Goal: Transaction & Acquisition: Subscribe to service/newsletter

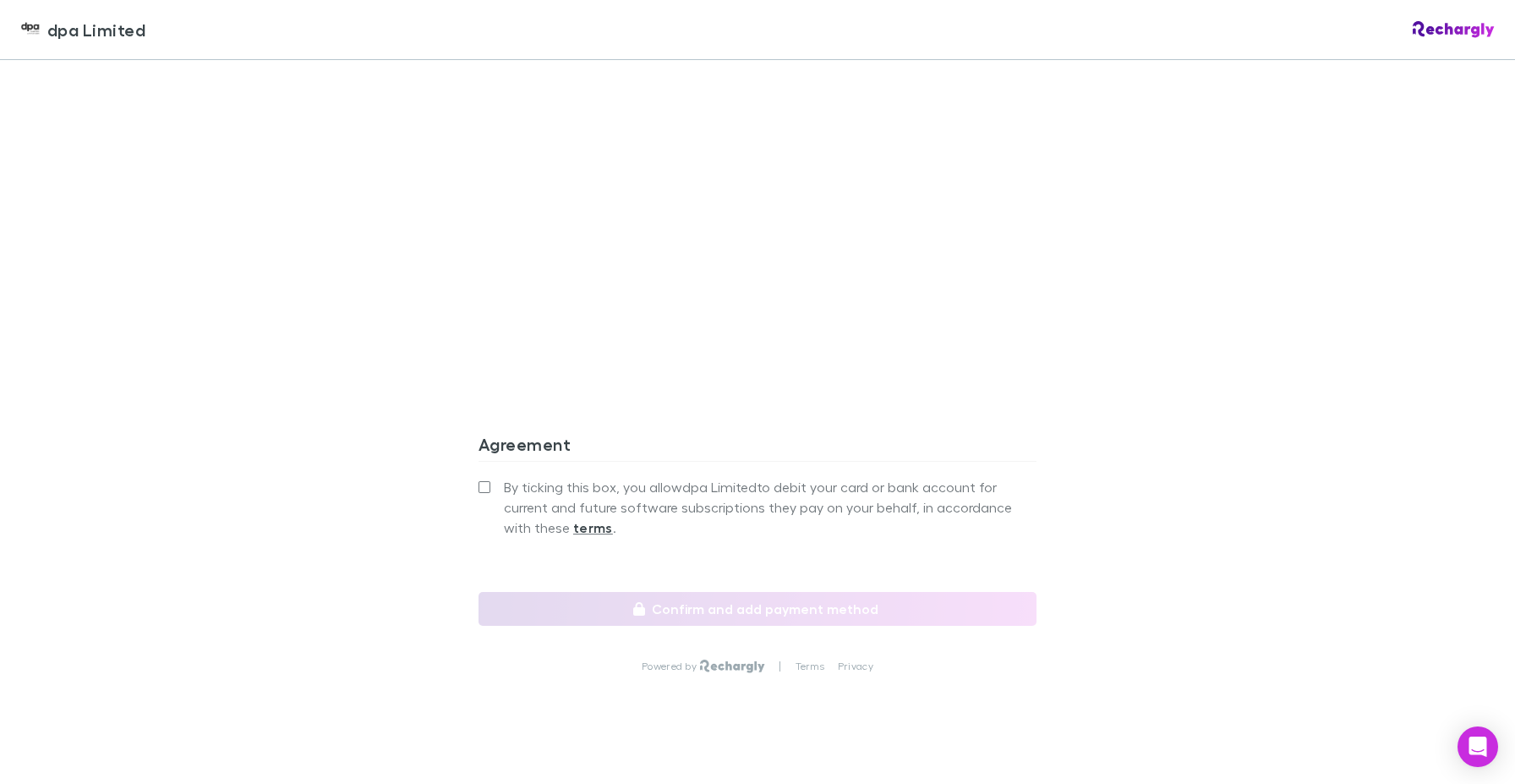
scroll to position [1368, 0]
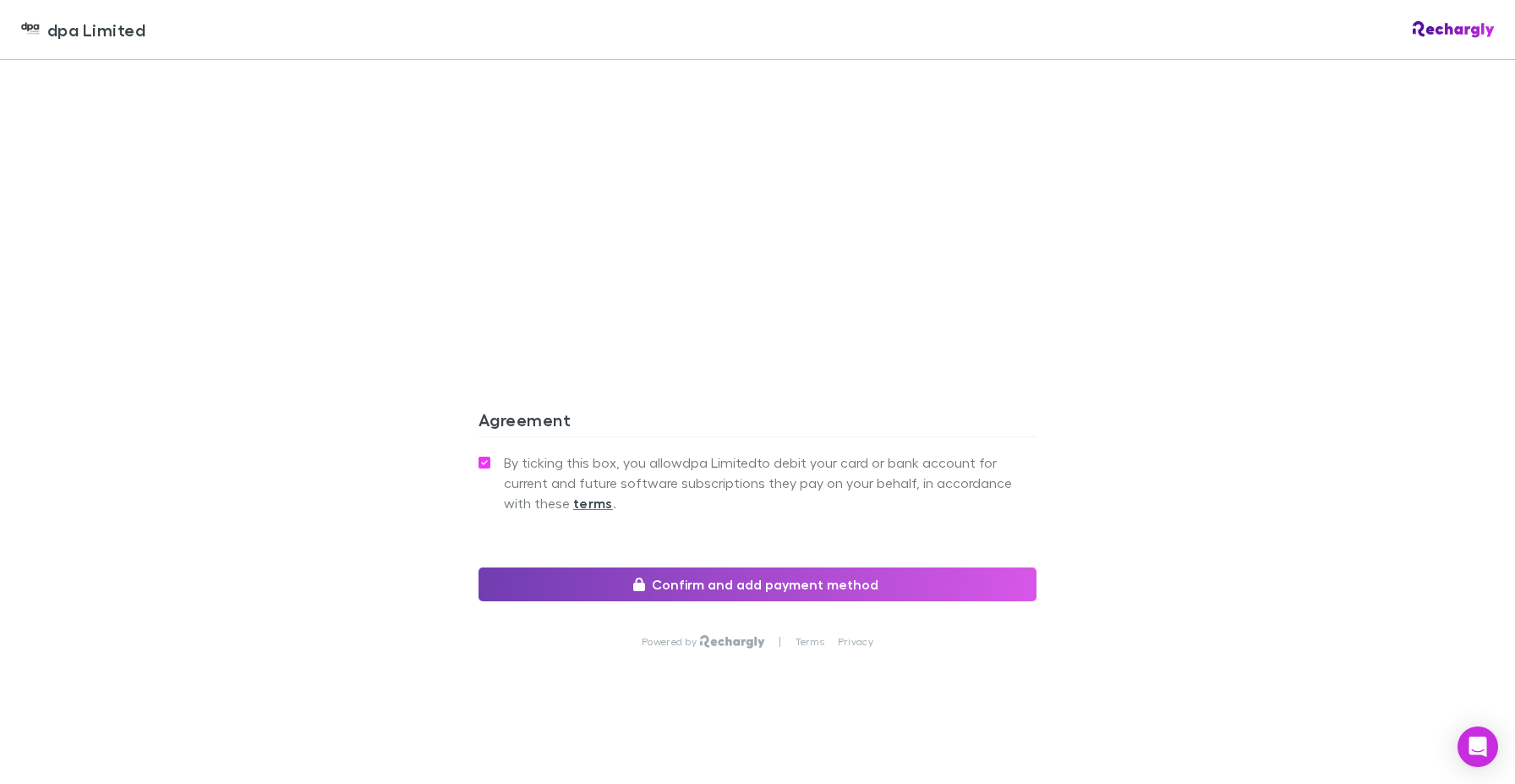
click at [744, 591] on button "Confirm and add payment method" at bounding box center [758, 584] width 558 height 34
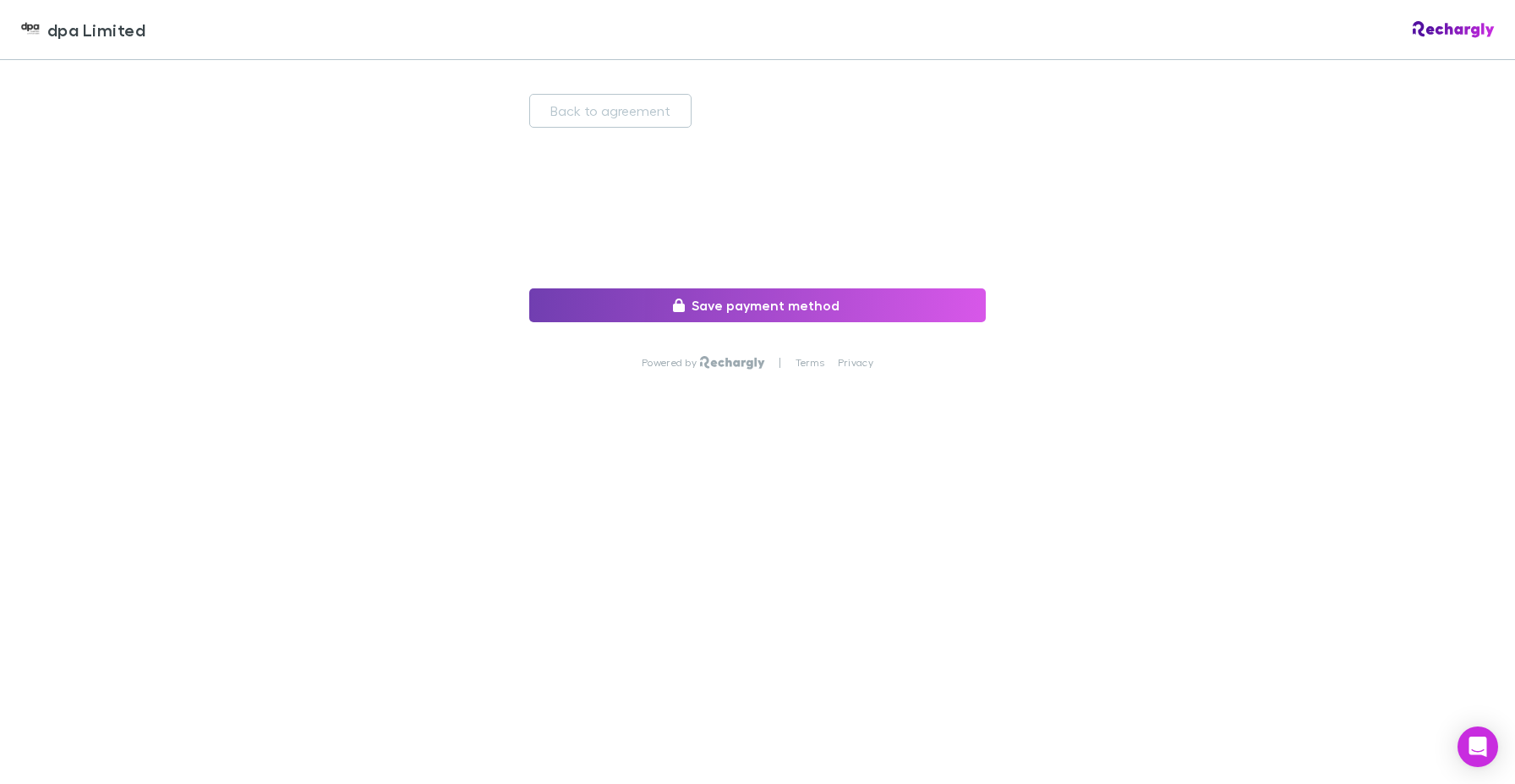
click at [771, 309] on button "Save payment method" at bounding box center [757, 305] width 457 height 34
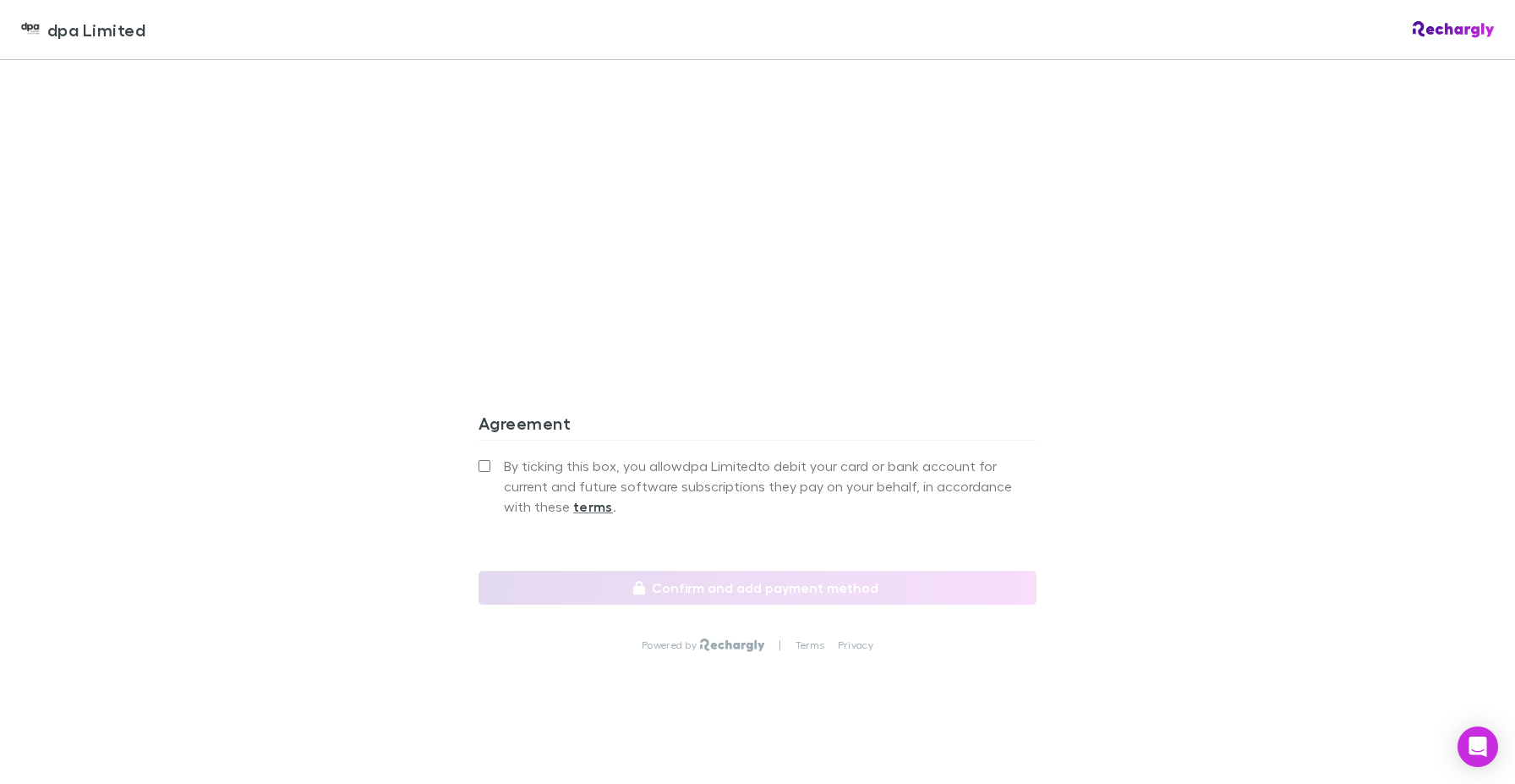
scroll to position [1368, 0]
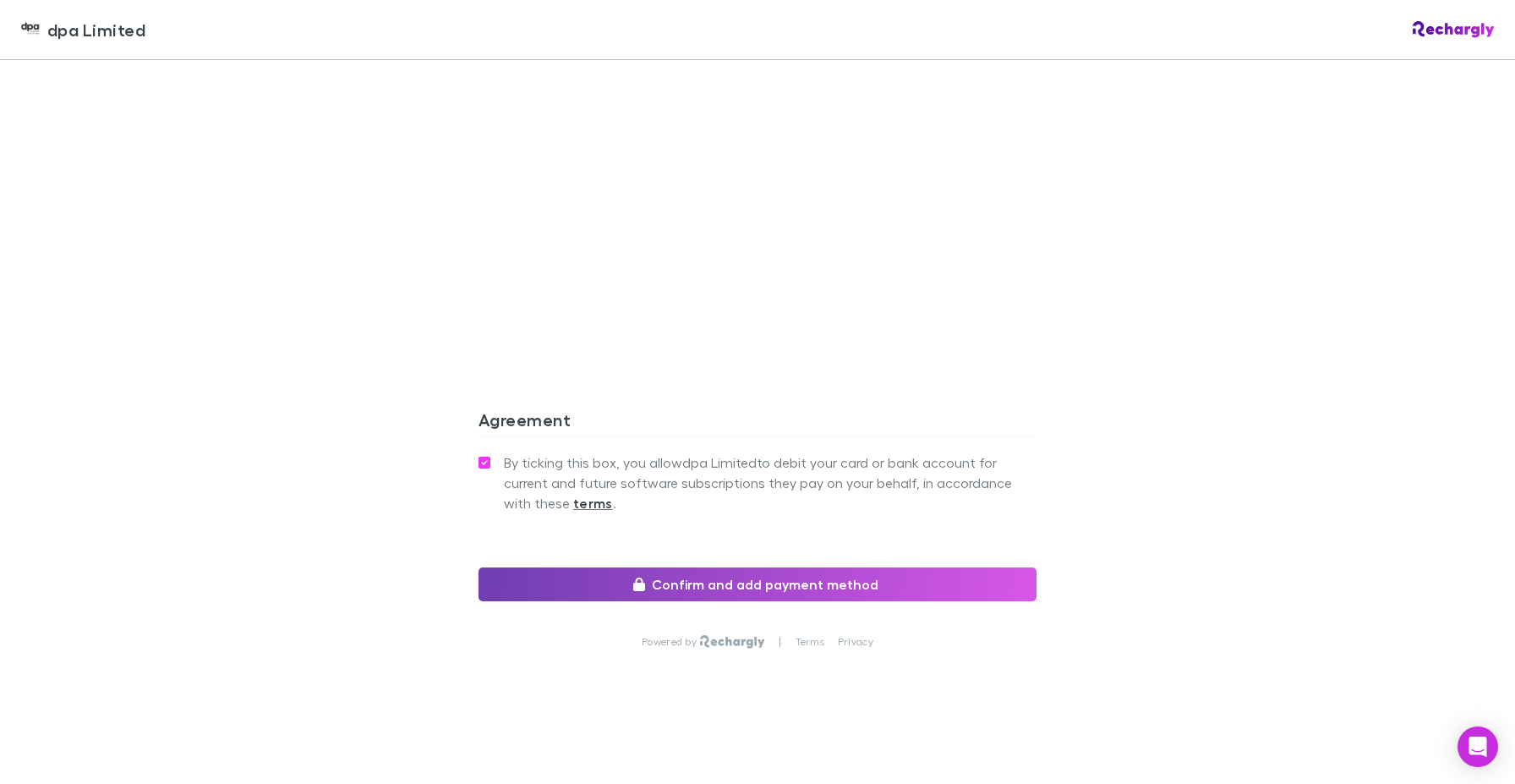
click at [739, 592] on button "Confirm and add payment method" at bounding box center [758, 584] width 558 height 34
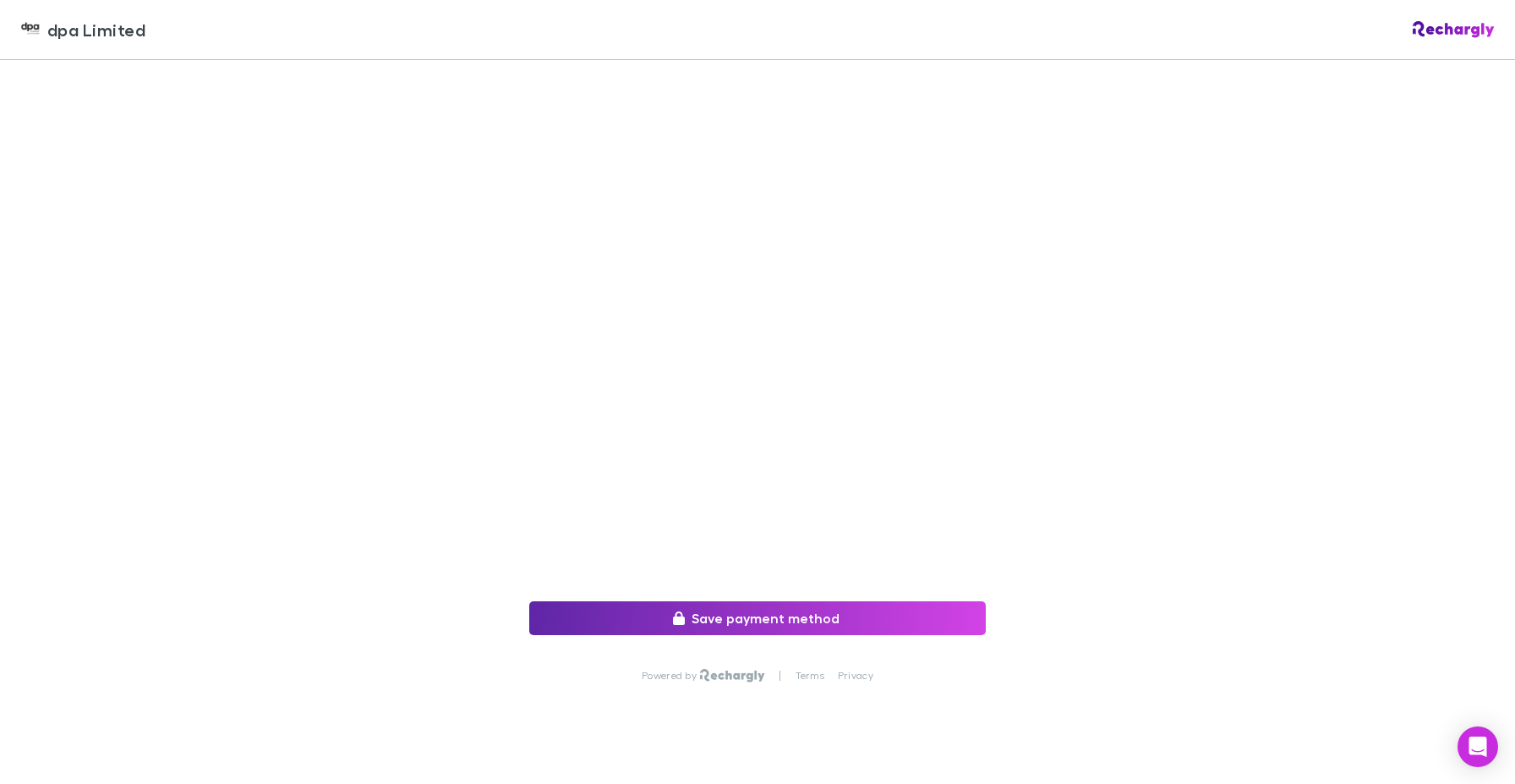
scroll to position [238, 0]
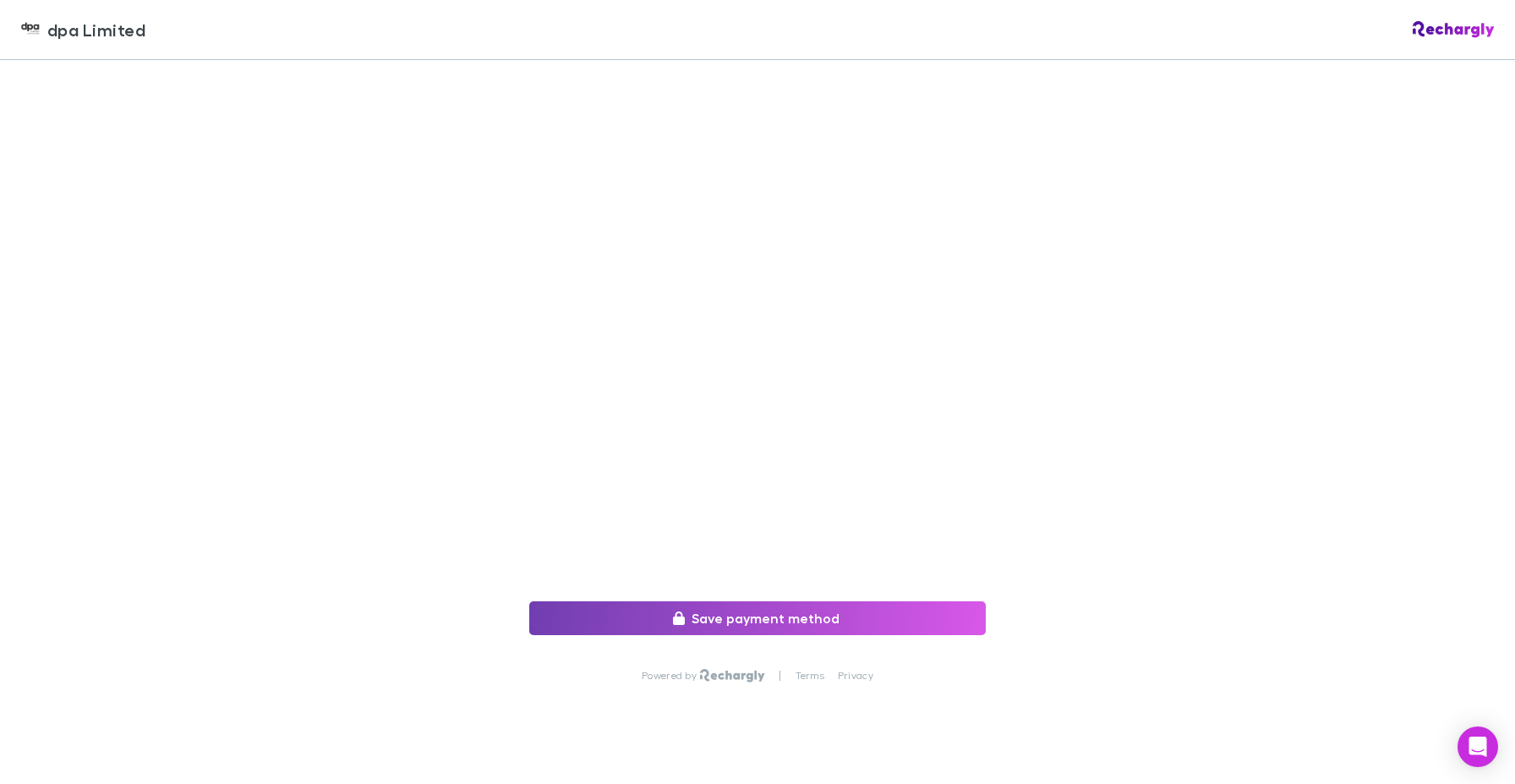
click at [780, 609] on button "Save payment method" at bounding box center [757, 618] width 457 height 34
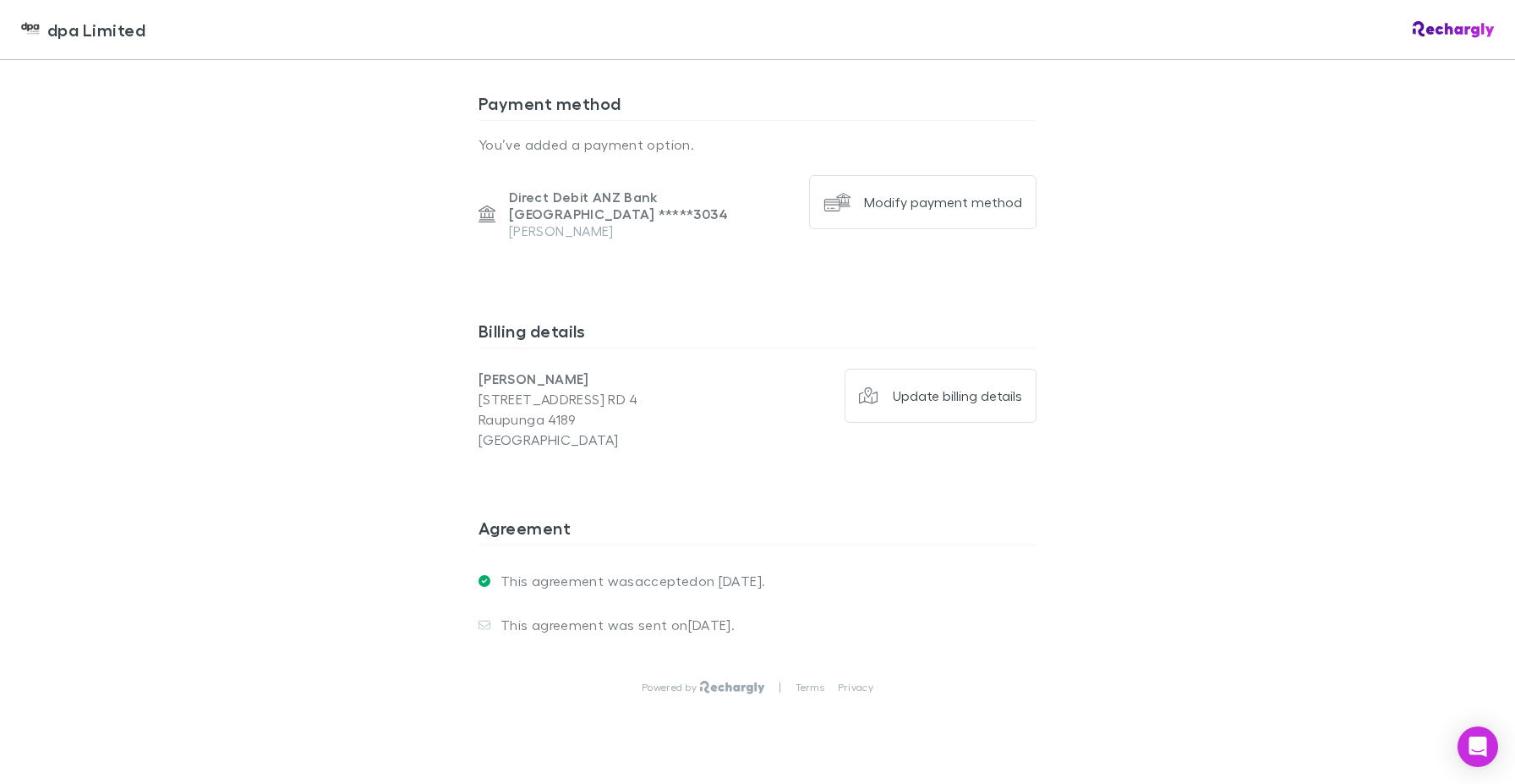
scroll to position [1038, 0]
